Goal: Navigation & Orientation: Find specific page/section

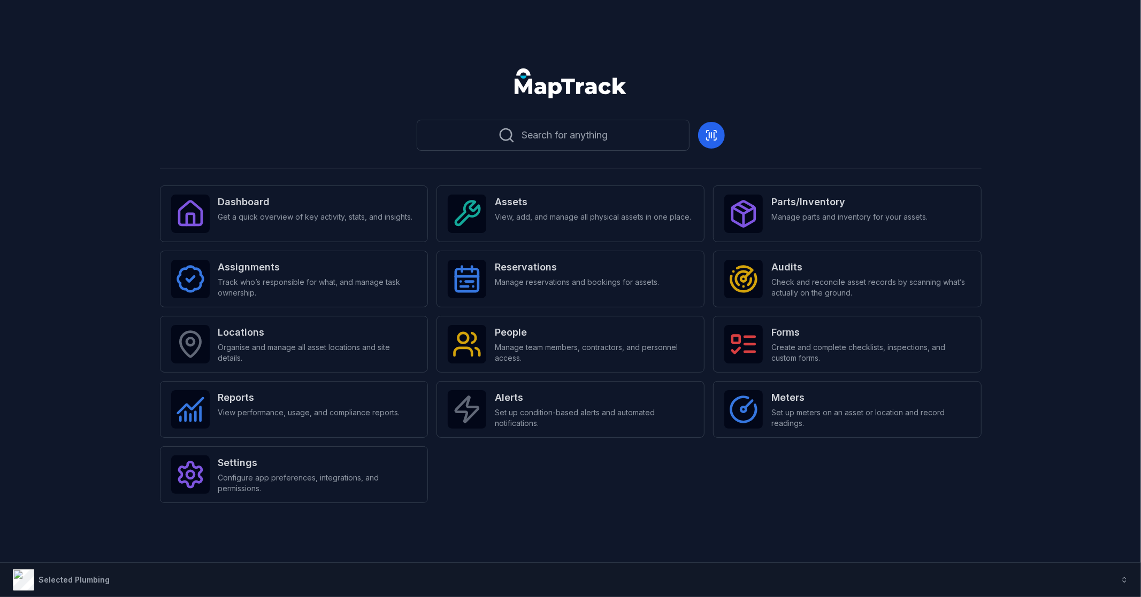
click at [270, 97] on header at bounding box center [570, 88] width 1115 height 56
click at [268, 97] on header at bounding box center [570, 88] width 1115 height 56
click at [289, 95] on header at bounding box center [570, 88] width 1115 height 56
click at [306, 75] on header at bounding box center [570, 88] width 1115 height 56
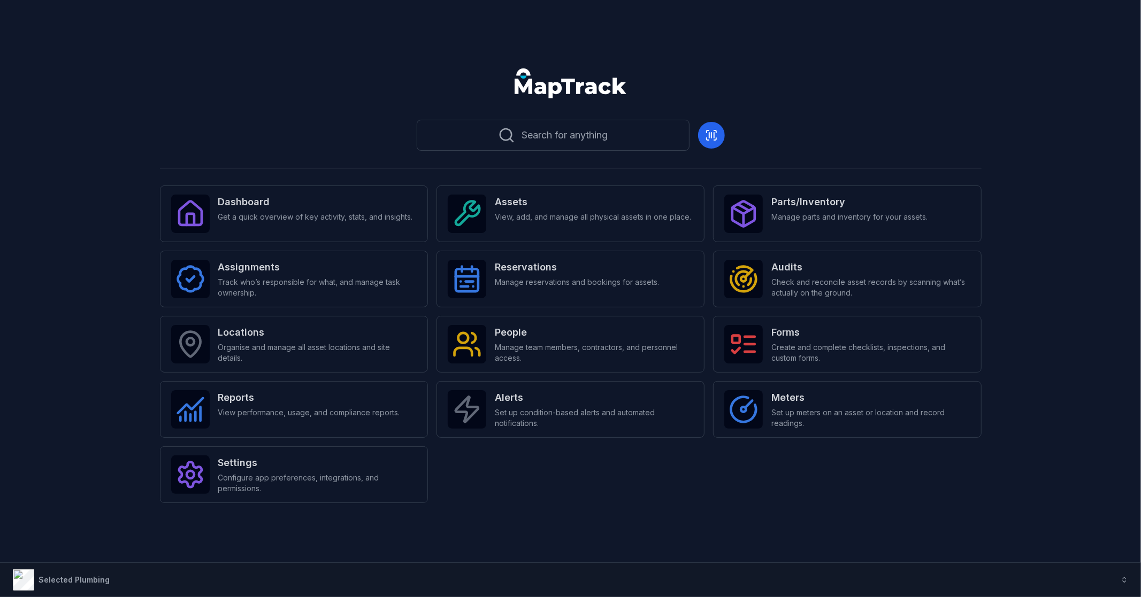
click at [301, 79] on header at bounding box center [570, 88] width 1115 height 56
